Goal: Task Accomplishment & Management: Manage account settings

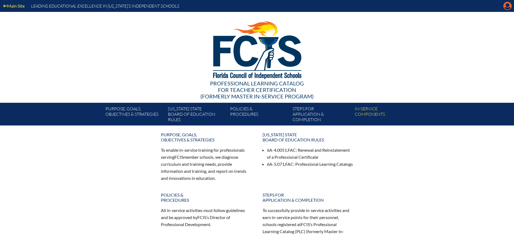
click at [504, 4] on icon at bounding box center [507, 6] width 8 height 8
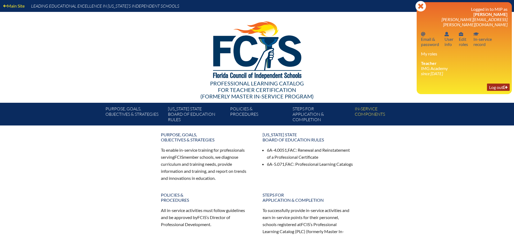
click at [500, 83] on link "Log out Log out" at bounding box center [498, 86] width 23 height 7
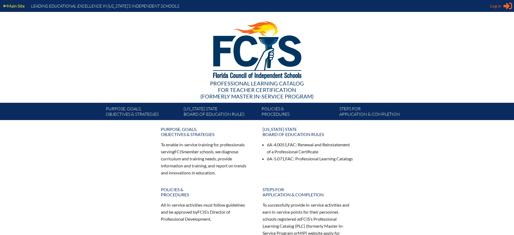
type input "[EMAIL_ADDRESS][DOMAIN_NAME]"
click at [494, 4] on span "Log in" at bounding box center [495, 6] width 11 height 6
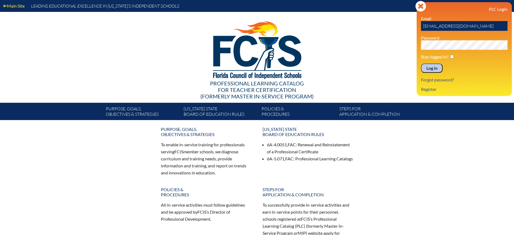
click at [434, 66] on input "Log in" at bounding box center [432, 68] width 22 height 9
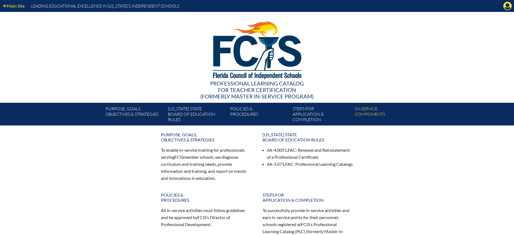
click at [506, 6] on icon at bounding box center [507, 6] width 8 height 8
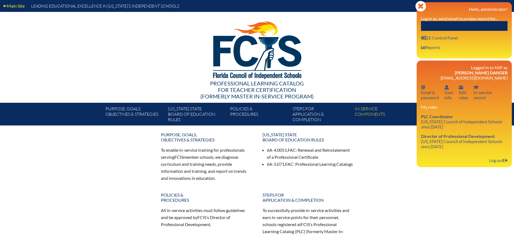
click at [483, 22] on input "text" at bounding box center [464, 26] width 86 height 10
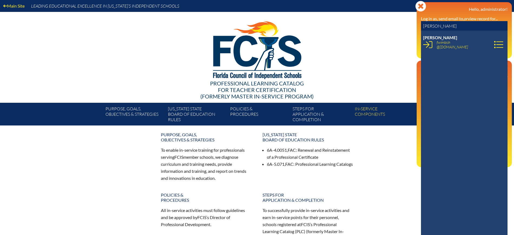
drag, startPoint x: 440, startPoint y: 27, endPoint x: 413, endPoint y: 24, distance: 27.2
click at [413, 24] on div "Main Site Leading Educational Excellence in Florida’s Independent Schools Profe…" at bounding box center [257, 62] width 514 height 125
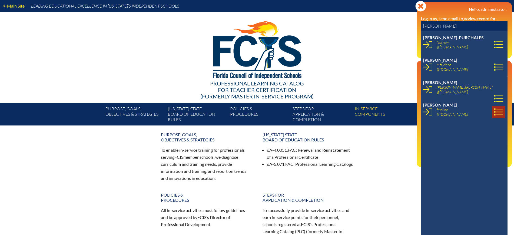
type input "felicia"
click at [494, 111] on icon at bounding box center [498, 111] width 9 height 7
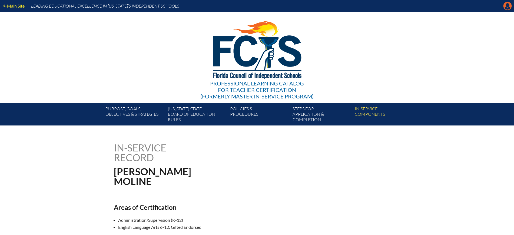
click at [506, 6] on icon "Manage Account" at bounding box center [507, 6] width 9 height 9
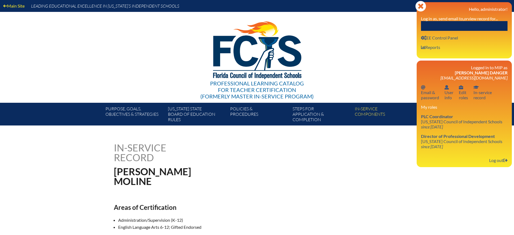
click at [472, 25] on input "text" at bounding box center [464, 26] width 86 height 10
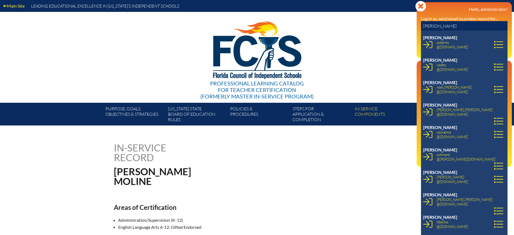
drag, startPoint x: 447, startPoint y: 23, endPoint x: 410, endPoint y: 23, distance: 37.0
click at [410, 23] on div "Main Site Leading Educational Excellence in Florida’s Independent Schools Profe…" at bounding box center [257, 62] width 514 height 125
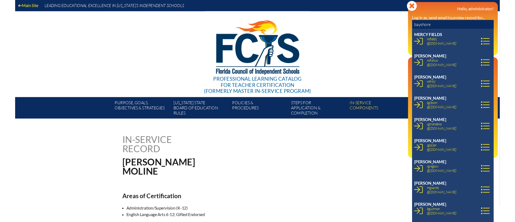
scroll to position [439, 0]
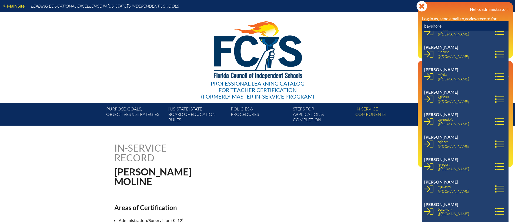
drag, startPoint x: 450, startPoint y: 25, endPoint x: 399, endPoint y: 25, distance: 50.5
click at [399, 25] on div "Main Site Leading Educational Excellence in Florida’s Independent Schools Profe…" at bounding box center [257, 62] width 515 height 125
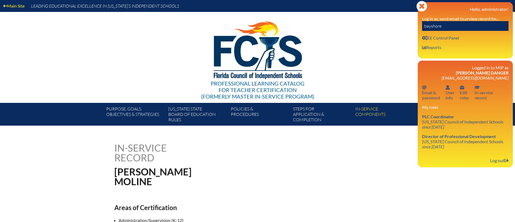
paste input "[EMAIL_ADDRESS][DOMAIN_NAME]"
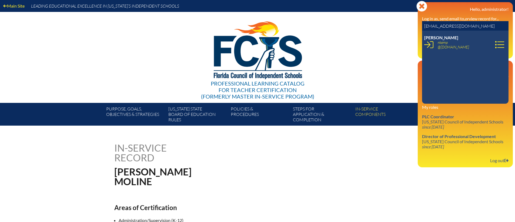
scroll to position [0, 0]
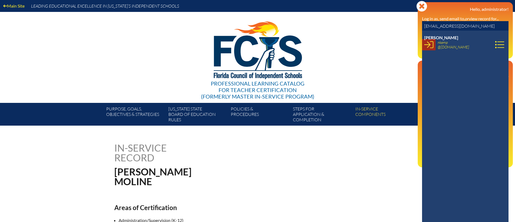
type input "[EMAIL_ADDRESS][DOMAIN_NAME]"
click at [431, 44] on icon at bounding box center [428, 44] width 9 height 9
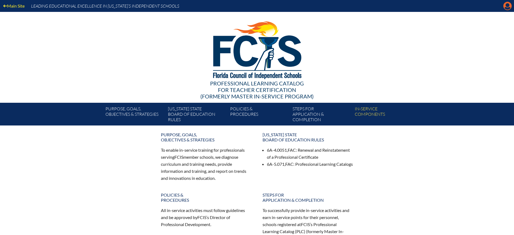
click at [506, 3] on icon at bounding box center [507, 6] width 8 height 8
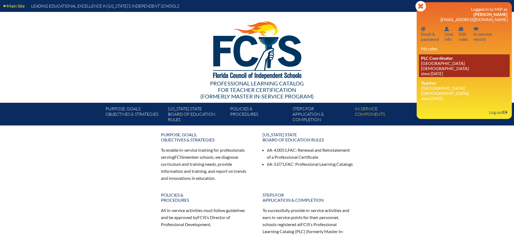
click at [443, 71] on icon "since 2024 Jun 26" at bounding box center [432, 73] width 22 height 5
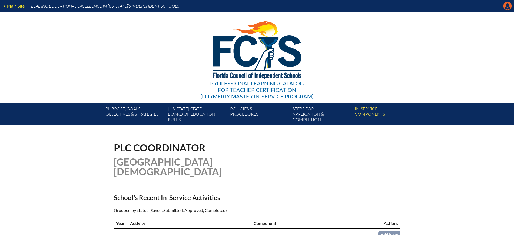
click at [506, 2] on icon at bounding box center [507, 6] width 8 height 8
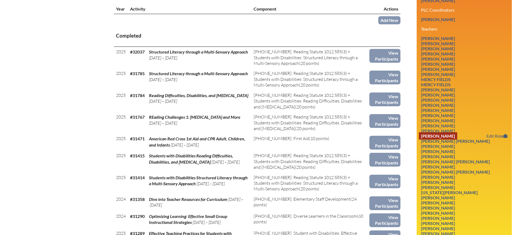
scroll to position [203, 0]
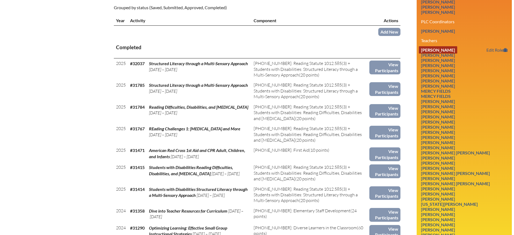
click at [445, 46] on link "Allison Bull" at bounding box center [438, 49] width 38 height 7
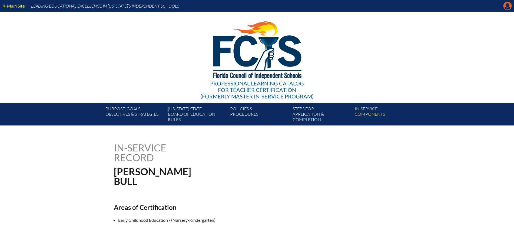
click at [504, 5] on icon at bounding box center [507, 6] width 8 height 8
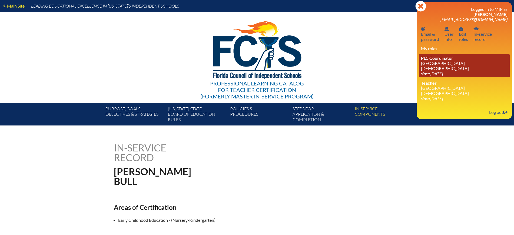
click at [436, 71] on icon "since [DATE]" at bounding box center [432, 73] width 22 height 5
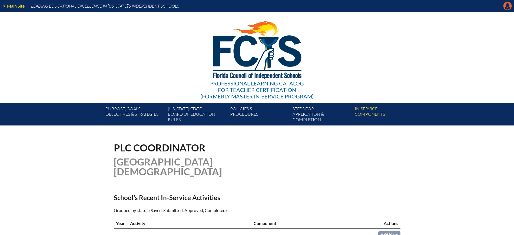
click at [506, 5] on icon "Manage account" at bounding box center [507, 6] width 9 height 9
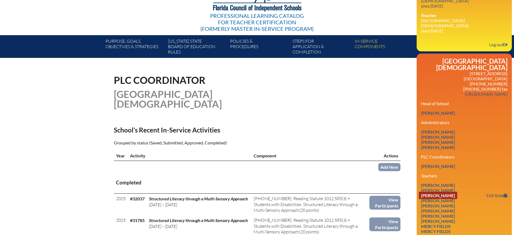
scroll to position [101, 0]
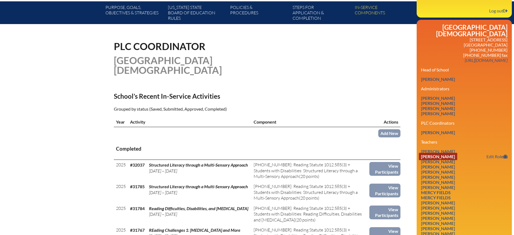
click at [457, 153] on link "[PERSON_NAME]" at bounding box center [438, 156] width 38 height 7
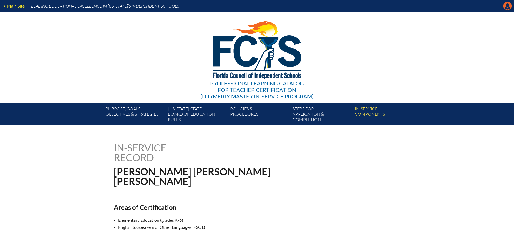
click at [508, 6] on icon "Manage account" at bounding box center [507, 6] width 9 height 9
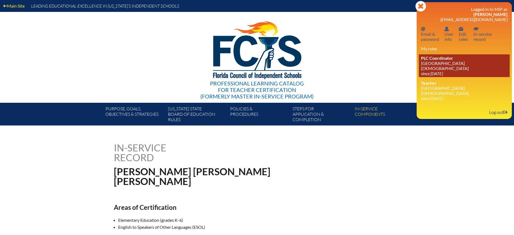
click at [443, 64] on link "PLC Coordinator [GEOGRAPHIC_DATA][DEMOGRAPHIC_DATA] since [DATE]" at bounding box center [464, 65] width 91 height 23
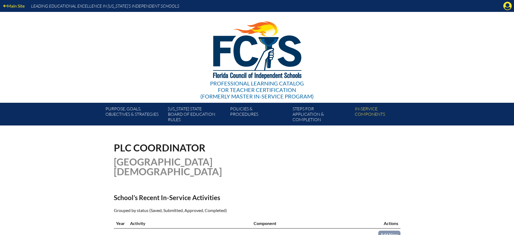
drag, startPoint x: 510, startPoint y: 6, endPoint x: 499, endPoint y: 23, distance: 20.4
click at [510, 6] on icon at bounding box center [507, 6] width 8 height 8
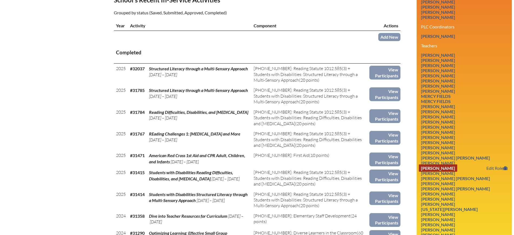
scroll to position [236, 0]
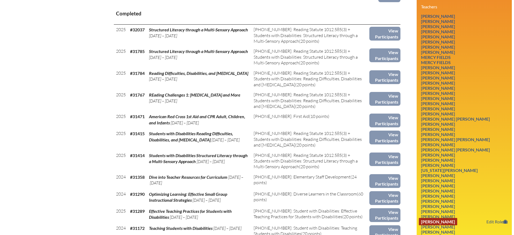
click at [450, 218] on link "[PERSON_NAME]" at bounding box center [438, 221] width 38 height 7
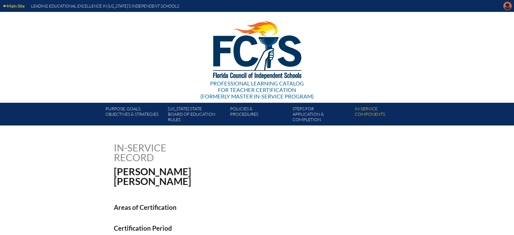
click at [505, 3] on icon at bounding box center [507, 6] width 8 height 8
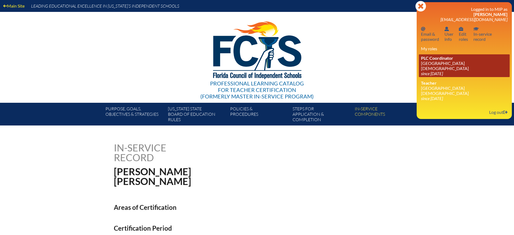
click at [433, 65] on link "PLC Coordinator [GEOGRAPHIC_DATA][DEMOGRAPHIC_DATA] since [DATE]" at bounding box center [464, 65] width 91 height 23
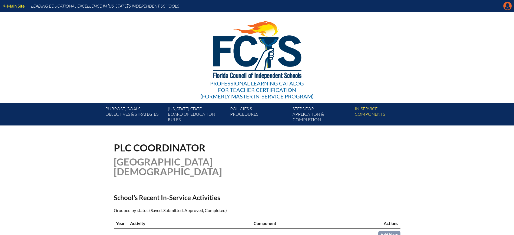
click at [507, 6] on icon "Manage account" at bounding box center [507, 6] width 9 height 9
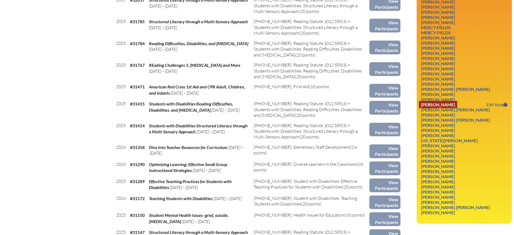
scroll to position [270, 0]
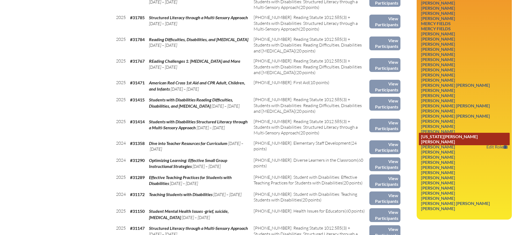
click at [446, 133] on link "Virginia Bell Pearce" at bounding box center [464, 139] width 91 height 12
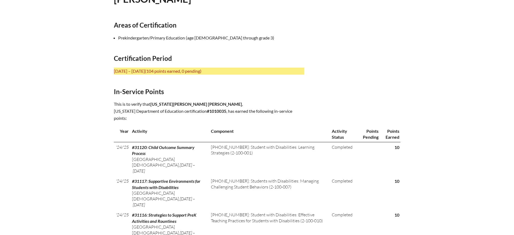
scroll to position [236, 0]
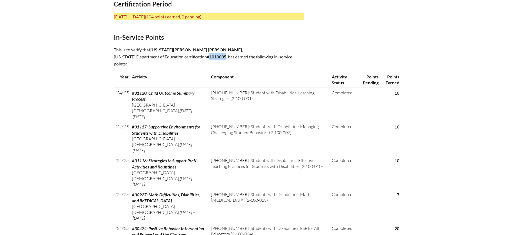
drag, startPoint x: 221, startPoint y: 56, endPoint x: 203, endPoint y: 57, distance: 17.9
click at [203, 57] on p "This is to verify that [US_STATE][PERSON_NAME] [PERSON_NAME] , [US_STATE] Depar…" at bounding box center [209, 56] width 190 height 21
copy b "1010035"
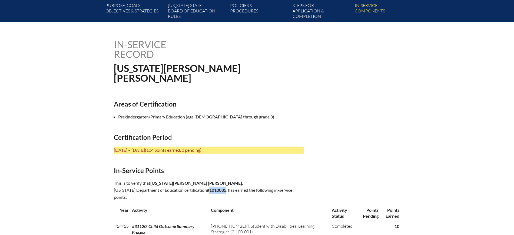
scroll to position [101, 0]
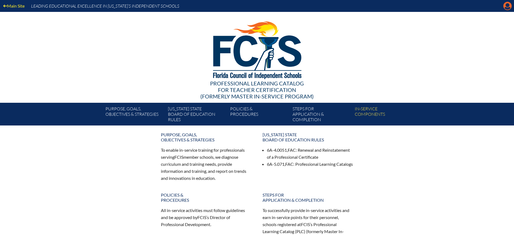
click at [507, 3] on icon "Manage account" at bounding box center [507, 6] width 9 height 9
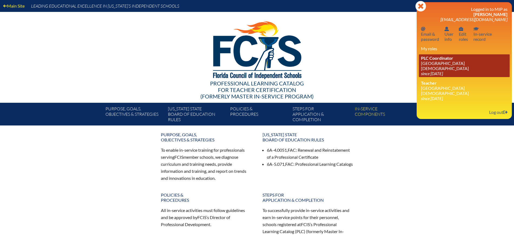
click at [437, 71] on icon "since [DATE]" at bounding box center [432, 73] width 22 height 5
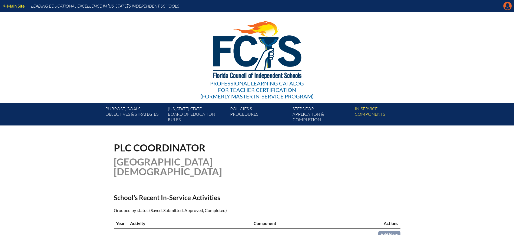
click at [506, 5] on icon "Manage account" at bounding box center [507, 6] width 9 height 9
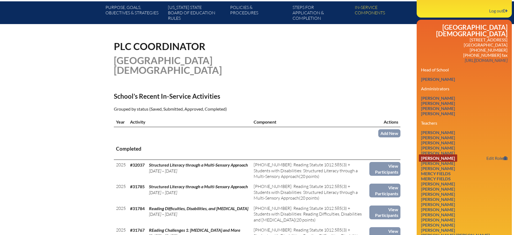
scroll to position [169, 0]
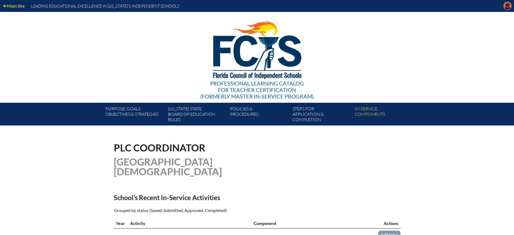
click at [507, 2] on icon at bounding box center [507, 6] width 8 height 8
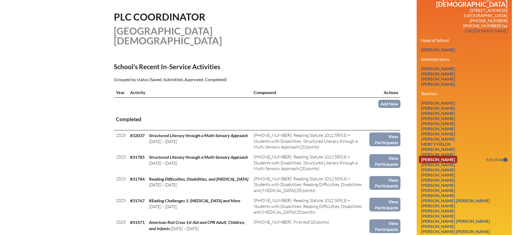
scroll to position [135, 0]
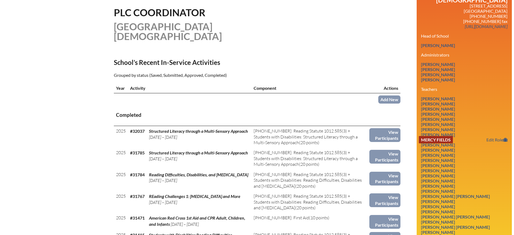
click at [443, 136] on link "Mercy Fields" at bounding box center [436, 139] width 34 height 7
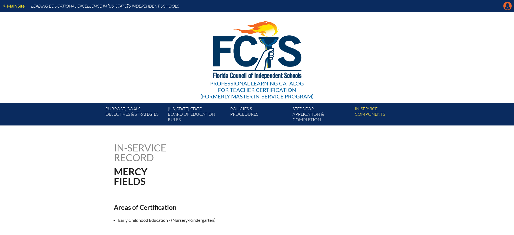
click at [506, 6] on icon "Manage account" at bounding box center [507, 6] width 9 height 9
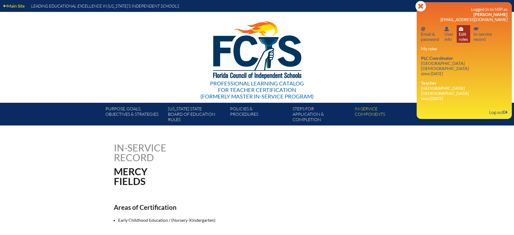
click at [467, 38] on link "User info Edit roles" at bounding box center [463, 34] width 14 height 18
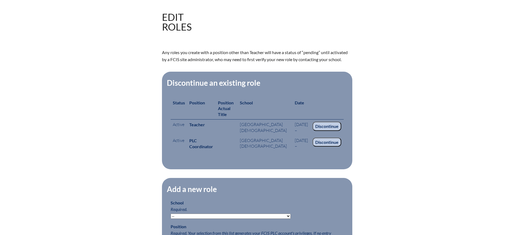
scroll to position [135, 0]
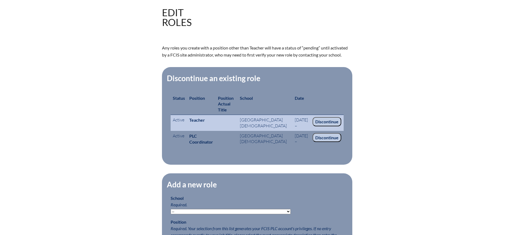
click at [335, 117] on input "Discontinue" at bounding box center [326, 121] width 29 height 9
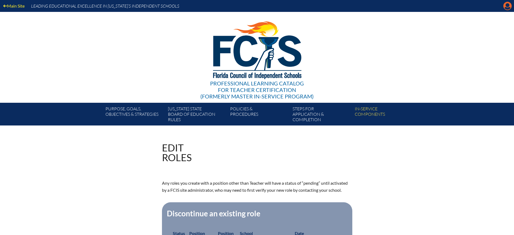
click at [509, 5] on icon at bounding box center [507, 6] width 8 height 8
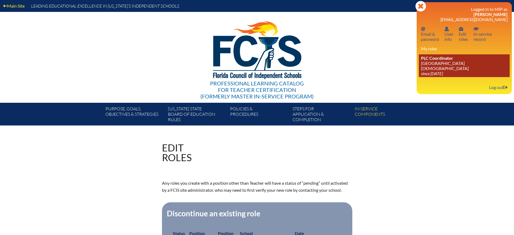
click at [443, 71] on icon "since [DATE]" at bounding box center [432, 73] width 22 height 5
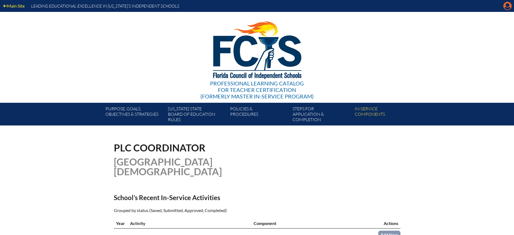
click at [508, 2] on icon at bounding box center [507, 6] width 8 height 8
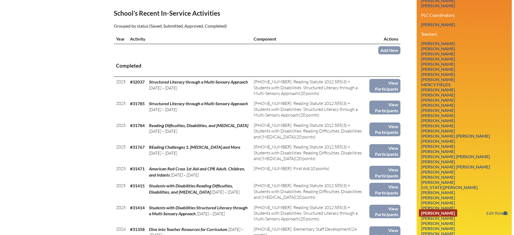
scroll to position [169, 0]
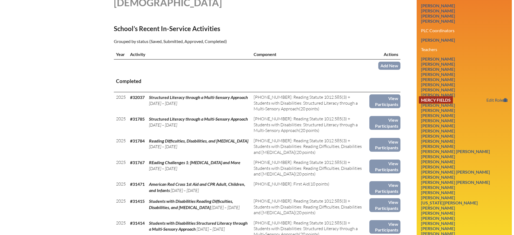
click at [444, 96] on link "Mercy Fields" at bounding box center [436, 99] width 34 height 7
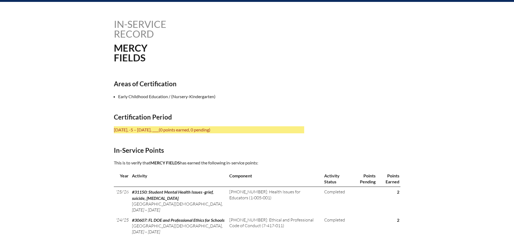
scroll to position [135, 0]
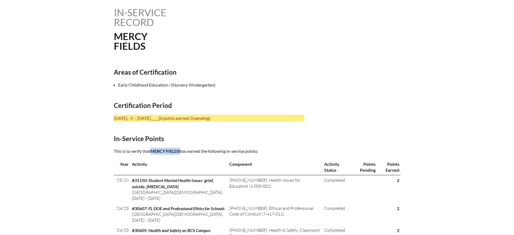
drag, startPoint x: 181, startPoint y: 148, endPoint x: 153, endPoint y: 153, distance: 29.1
click at [153, 153] on p "This is to verify that [PERSON_NAME] has earned the following in-service points:" at bounding box center [209, 151] width 190 height 7
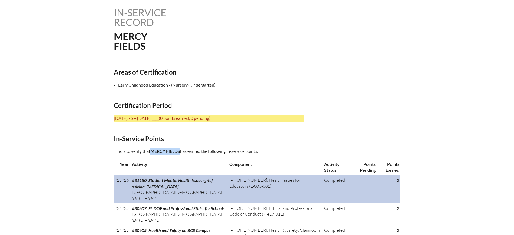
copy span "Mercy Fields"
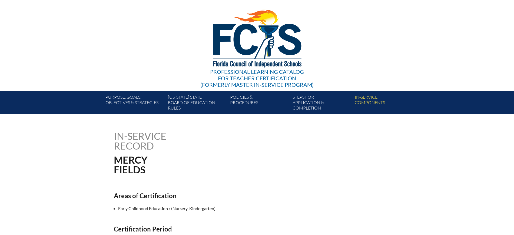
scroll to position [0, 0]
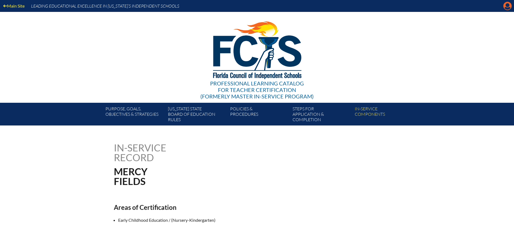
click at [507, 5] on icon "Manage account" at bounding box center [507, 6] width 9 height 9
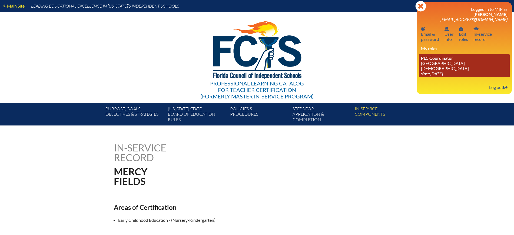
click at [443, 71] on icon "since [DATE]" at bounding box center [432, 73] width 22 height 5
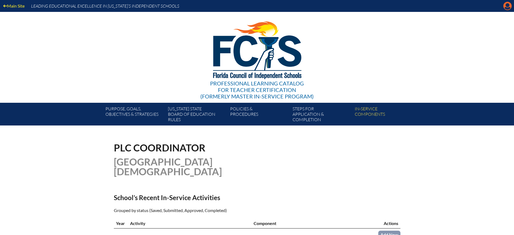
click at [505, 4] on icon at bounding box center [507, 6] width 8 height 8
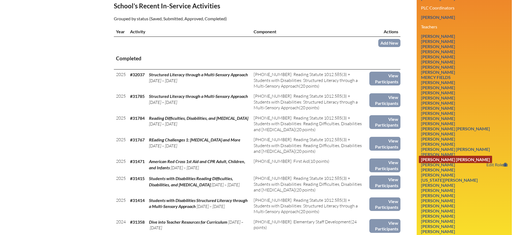
scroll to position [203, 0]
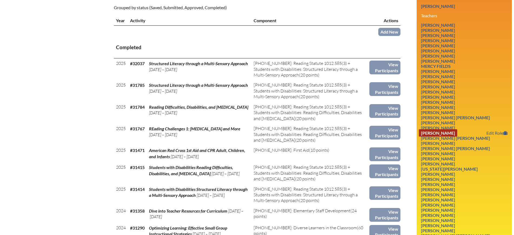
click at [442, 129] on link "[PERSON_NAME]" at bounding box center [438, 132] width 38 height 7
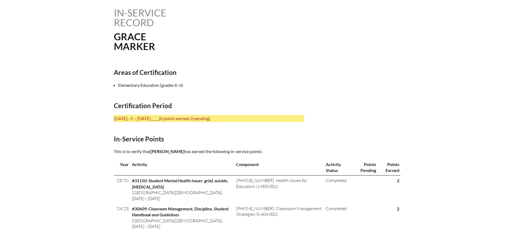
scroll to position [135, 0]
